Goal: Information Seeking & Learning: Learn about a topic

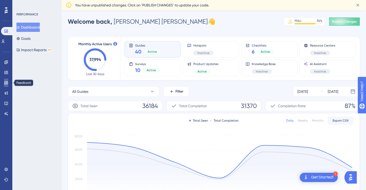
click at [8, 83] on icon at bounding box center [6, 82] width 4 height 3
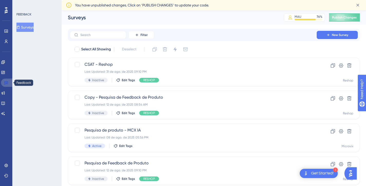
click at [4, 82] on link at bounding box center [7, 83] width 12 height 8
click at [90, 34] on input "text" at bounding box center [101, 35] width 42 height 4
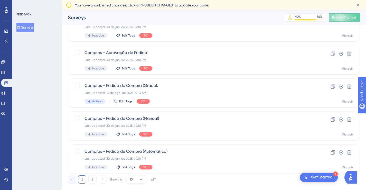
scroll to position [209, 0]
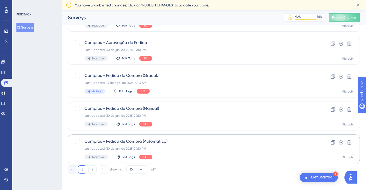
type input "compras"
click at [121, 142] on span "Compras - Pedido de Compra (Automático)" at bounding box center [192, 141] width 217 height 6
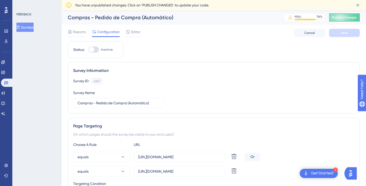
click at [87, 32] on div "Reports Configuration Editor" at bounding box center [104, 33] width 73 height 8
click at [82, 33] on span "Reports" at bounding box center [79, 32] width 13 height 6
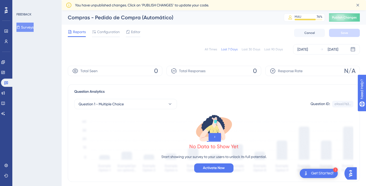
click at [208, 51] on div "All Times" at bounding box center [210, 49] width 12 height 4
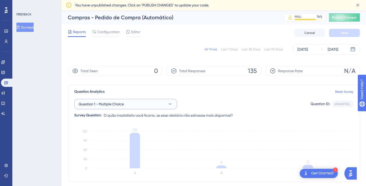
click at [121, 101] on span "Question 1 - Multiple Choice" at bounding box center [101, 104] width 45 height 6
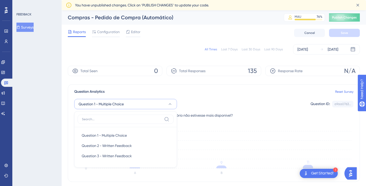
scroll to position [46, 0]
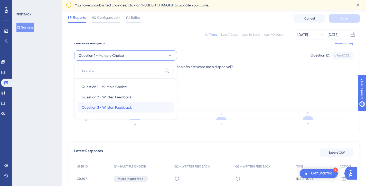
click at [129, 103] on div "Question 3 - Written Feedback Question 3 - Written Feedback" at bounding box center [126, 107] width 88 height 10
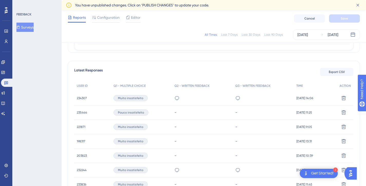
scroll to position [120, 0]
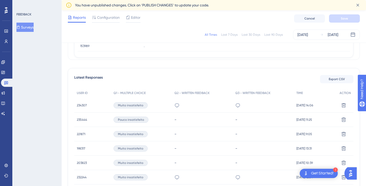
click at [122, 62] on div "All Times Last 7 Days Last 30 Days Last 90 Days [DATE] [DATE] Total Seen 0 Tota…" at bounding box center [214, 172] width 292 height 473
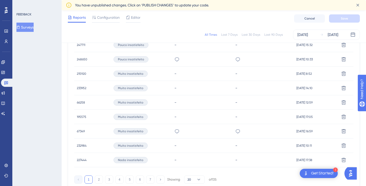
scroll to position [369, 0]
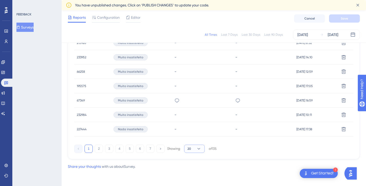
click at [194, 148] on button "20" at bounding box center [194, 148] width 21 height 8
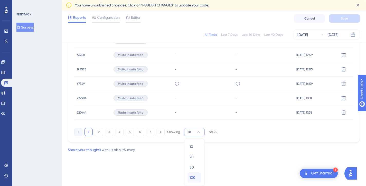
click at [196, 177] on div "100 100" at bounding box center [194, 177] width 10 height 10
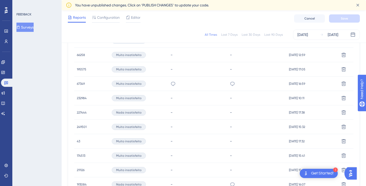
scroll to position [779, 0]
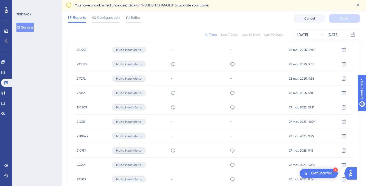
click at [295, 91] on span "28 mai. 2025, 9:11" at bounding box center [301, 93] width 24 height 4
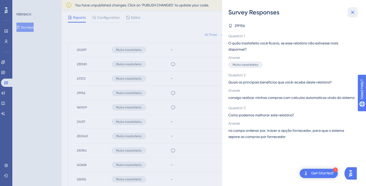
click at [355, 11] on icon at bounding box center [352, 12] width 6 height 6
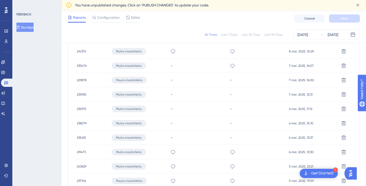
scroll to position [1518, 0]
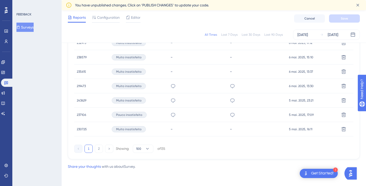
drag, startPoint x: 369, startPoint y: 87, endPoint x: 2, endPoint y: 3, distance: 377.3
click at [82, 86] on span "219473" at bounding box center [81, 86] width 9 height 4
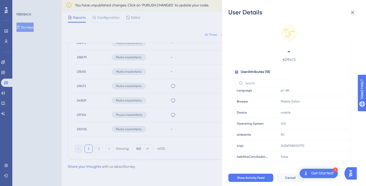
scroll to position [41, 0]
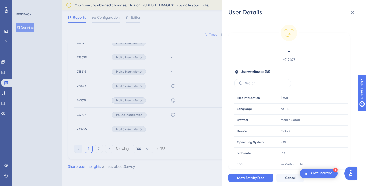
click at [86, 83] on div "User Details - # 219473 User Attributes ( 18 ) Email Email [EMAIL_ADDRESS][DOMA…" at bounding box center [183, 93] width 366 height 186
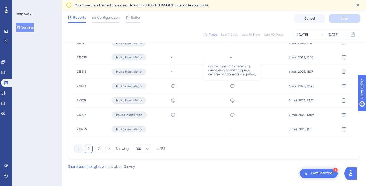
click at [232, 86] on icon at bounding box center [232, 85] width 5 height 5
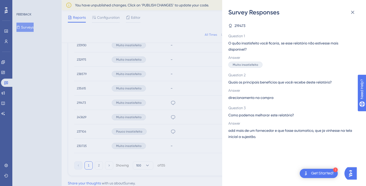
scroll to position [1493, 0]
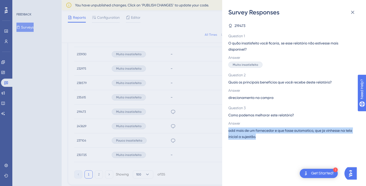
drag, startPoint x: 228, startPoint y: 130, endPoint x: 327, endPoint y: 138, distance: 99.6
click at [327, 138] on div "Survey Responses 219473 Question 1 O quão insatisfeito você ficaria, se esse re…" at bounding box center [294, 93] width 144 height 186
click at [268, 140] on div "219473 Question 1 O quão insatisfeito você ficaria, se esse relatório não estiv…" at bounding box center [295, 100] width 135 height 169
copy span "add mais de um fornecedor e que fosse automatico, que ja vinhesse na tela inici…"
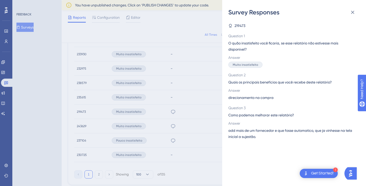
click at [216, 105] on div "Survey Responses 219473 Question 1 O quão insatisfeito você ficaria, se esse re…" at bounding box center [183, 93] width 366 height 186
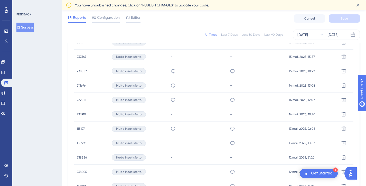
scroll to position [1095, 0]
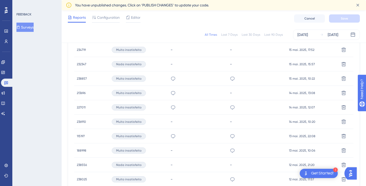
click at [85, 135] on div "115197 115197" at bounding box center [91, 136] width 35 height 14
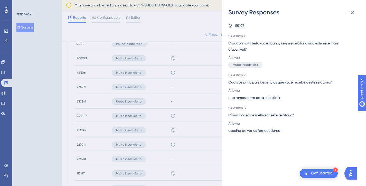
scroll to position [1060, 0]
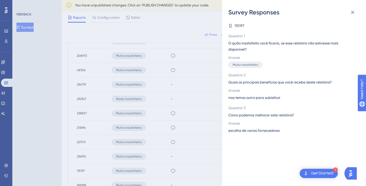
click at [240, 24] on span "115197" at bounding box center [239, 26] width 10 height 6
copy span "115197"
click at [197, 121] on div "Survey Responses 115197 Question 1 O quão insatisfeito você ficaria, se esse re…" at bounding box center [183, 93] width 366 height 186
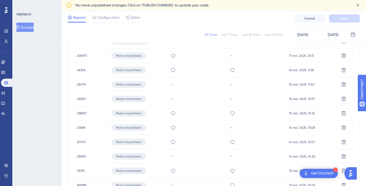
click at [85, 169] on span "115197" at bounding box center [81, 171] width 8 height 4
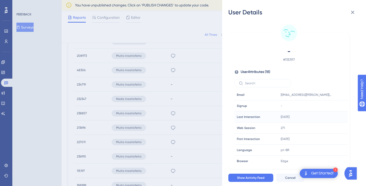
drag, startPoint x: 345, startPoint y: 95, endPoint x: 345, endPoint y: 119, distance: 23.6
click at [345, 119] on tbody "Email Email [EMAIL_ADDRESS][PERSON_NAME][DOMAIN_NAME] Signup Signup - Last Inte…" at bounding box center [290, 188] width 113 height 199
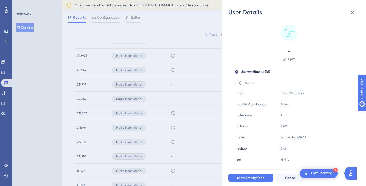
scroll to position [121, 0]
click at [188, 35] on div "User Details - # 115197 User Attributes ( 18 ) Email Email [EMAIL_ADDRESS][PERS…" at bounding box center [183, 93] width 366 height 186
